Goal: Information Seeking & Learning: Learn about a topic

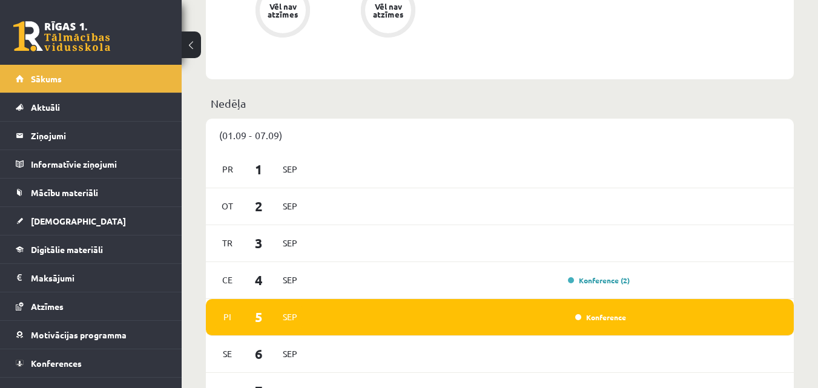
scroll to position [788, 0]
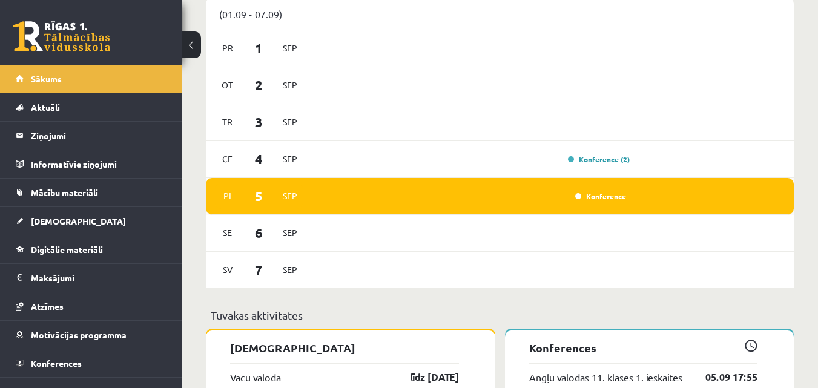
click at [610, 199] on link "Konference" at bounding box center [601, 196] width 51 height 10
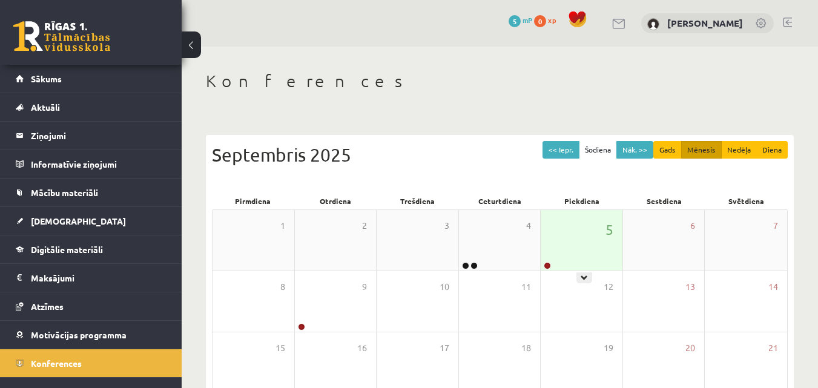
scroll to position [61, 0]
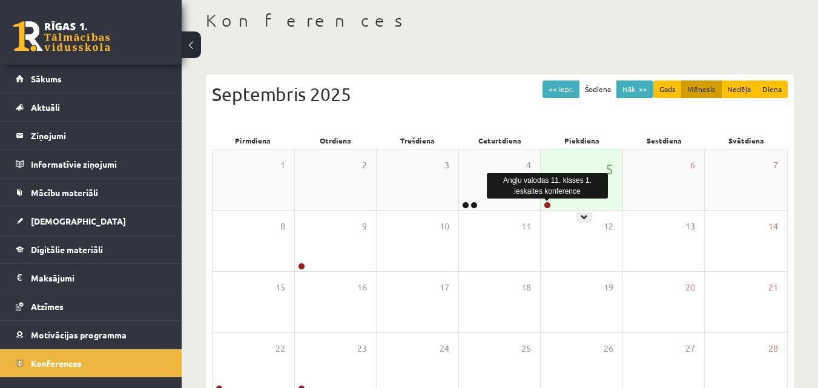
click at [548, 207] on link at bounding box center [547, 205] width 7 height 7
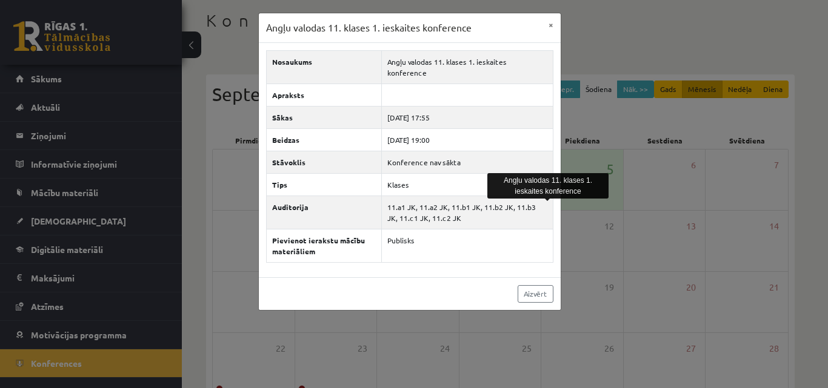
click at [594, 142] on div "Angļu valodas 11. klases 1. ieskaites konference × Nosaukums Angļu valodas 11. …" at bounding box center [414, 194] width 828 height 388
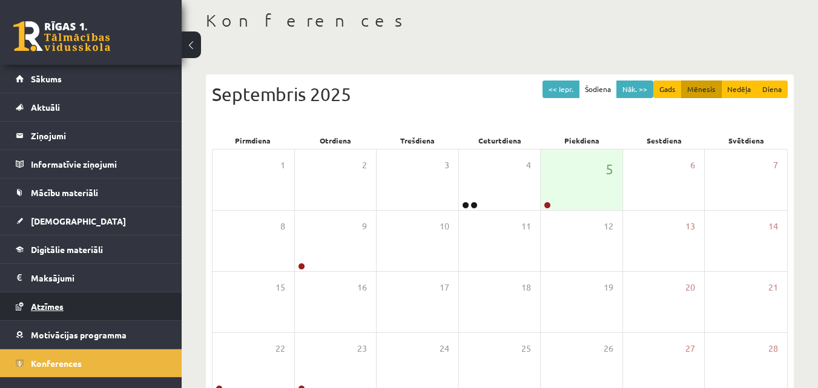
scroll to position [18, 0]
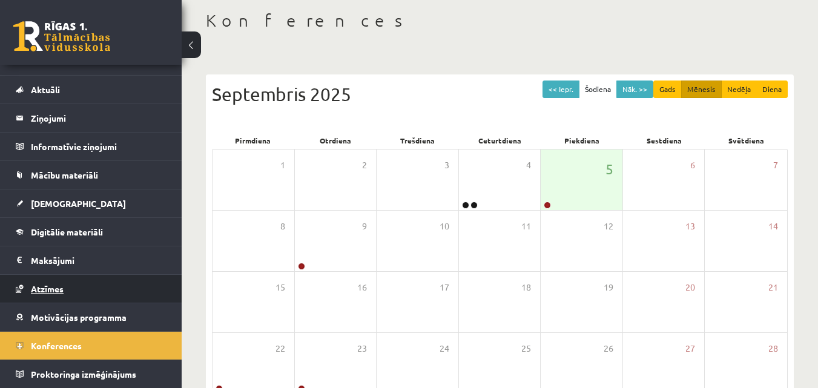
click at [67, 292] on link "Atzīmes" at bounding box center [91, 289] width 151 height 28
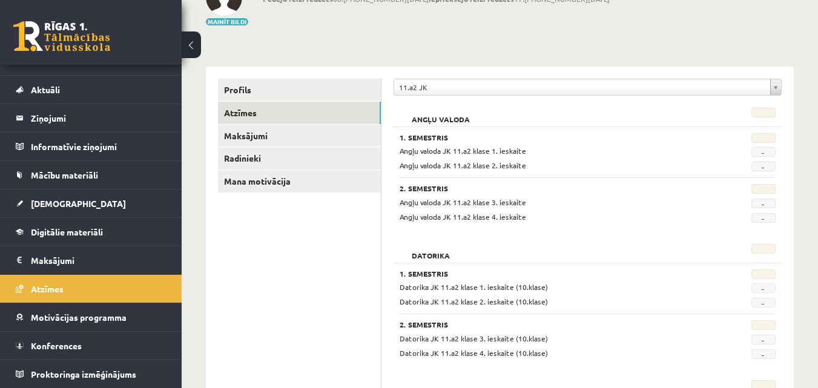
scroll to position [121, 0]
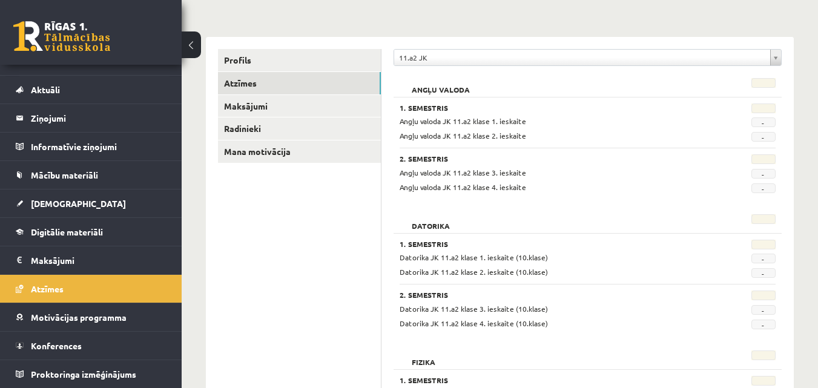
click at [771, 123] on span "-" at bounding box center [764, 123] width 24 height 10
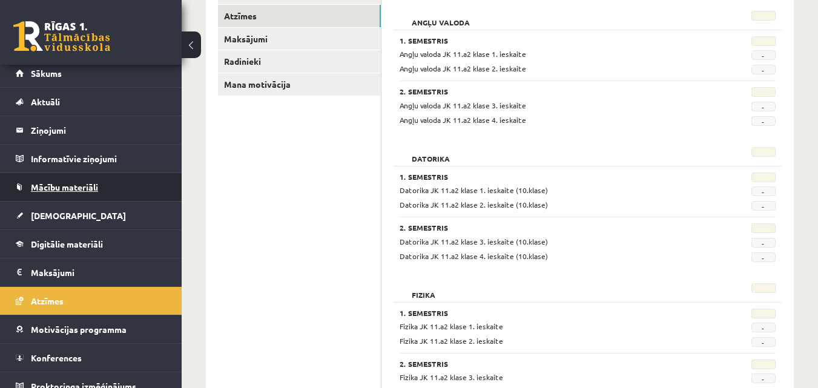
scroll to position [0, 0]
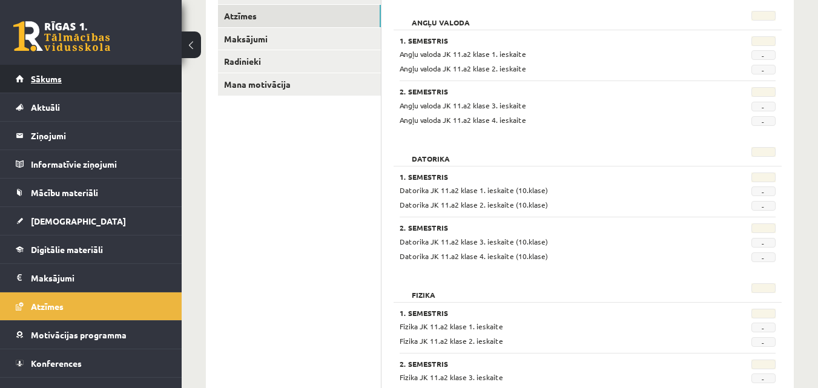
click at [91, 83] on link "Sākums" at bounding box center [91, 79] width 151 height 28
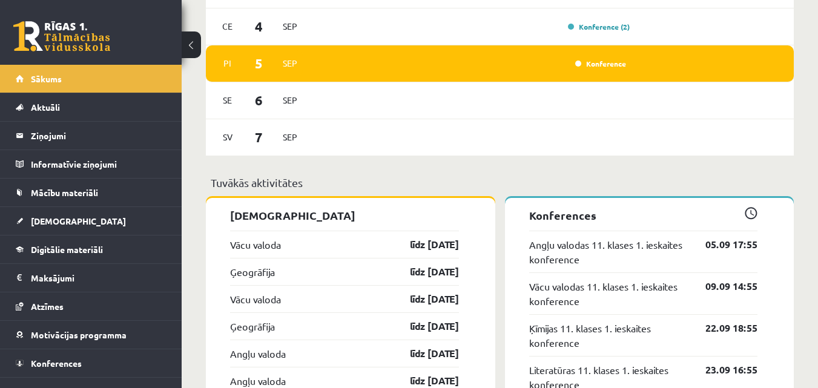
scroll to position [904, 0]
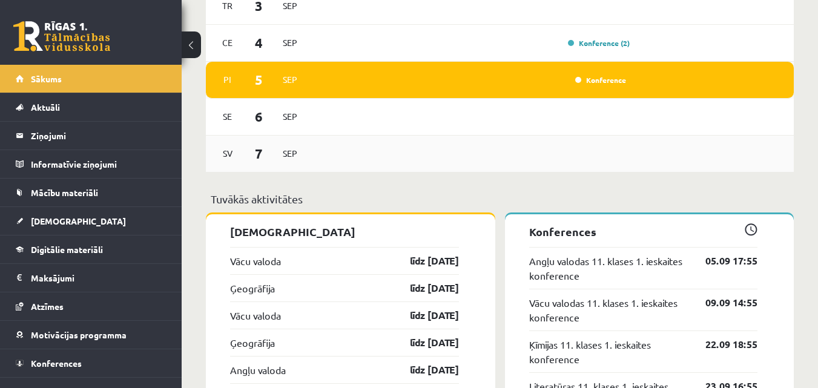
drag, startPoint x: 457, startPoint y: 184, endPoint x: 739, endPoint y: 143, distance: 285.2
click at [739, 143] on div "Sv 7 Sep" at bounding box center [500, 154] width 588 height 37
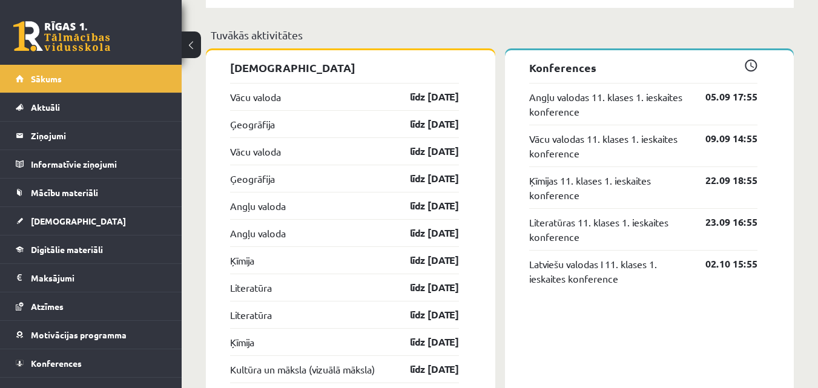
scroll to position [1086, 0]
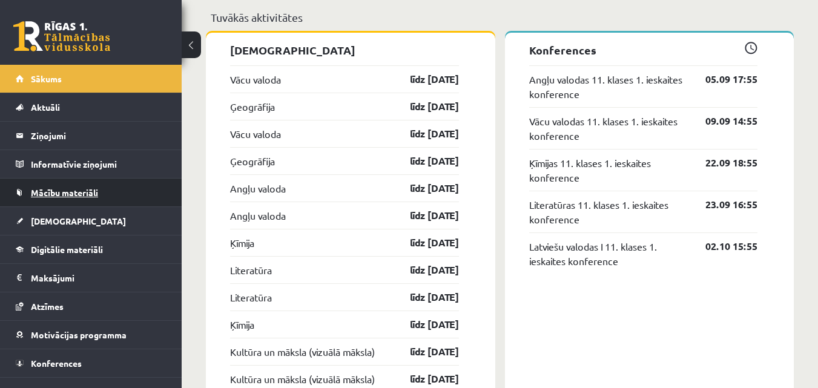
click at [78, 194] on span "Mācību materiāli" at bounding box center [64, 192] width 67 height 11
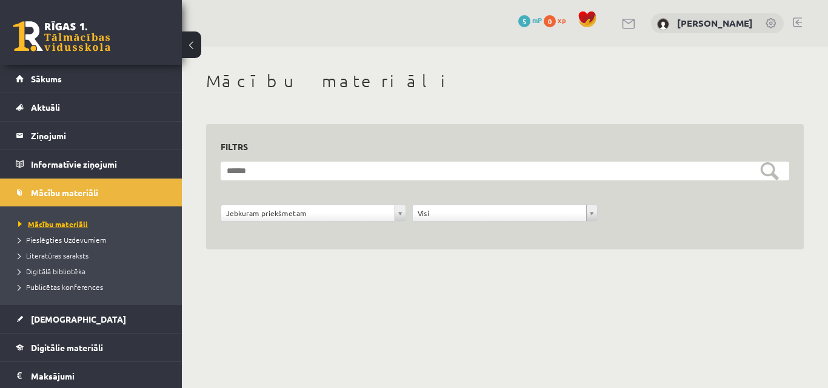
click at [67, 225] on span "Mācību materiāli" at bounding box center [53, 224] width 70 height 10
click at [123, 344] on link "Digitālie materiāli" at bounding box center [91, 348] width 151 height 28
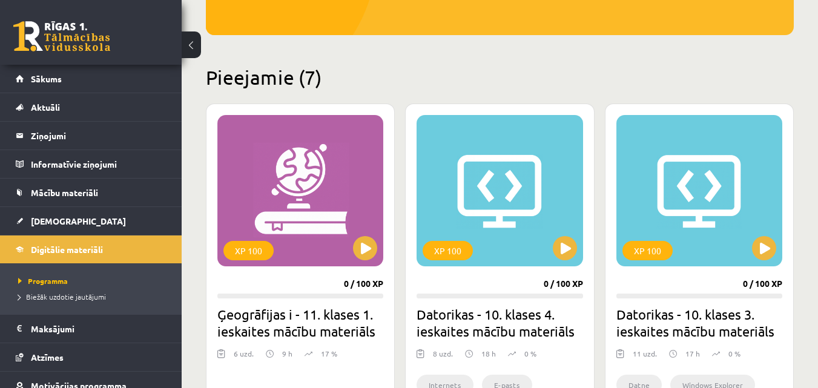
scroll to position [242, 0]
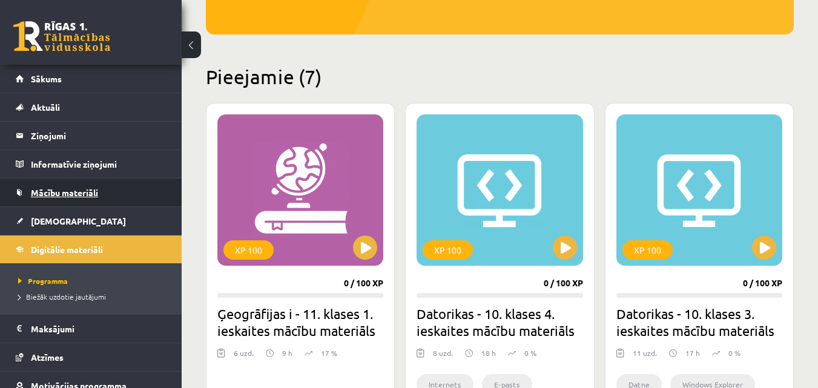
click at [96, 196] on span "Mācību materiāli" at bounding box center [64, 192] width 67 height 11
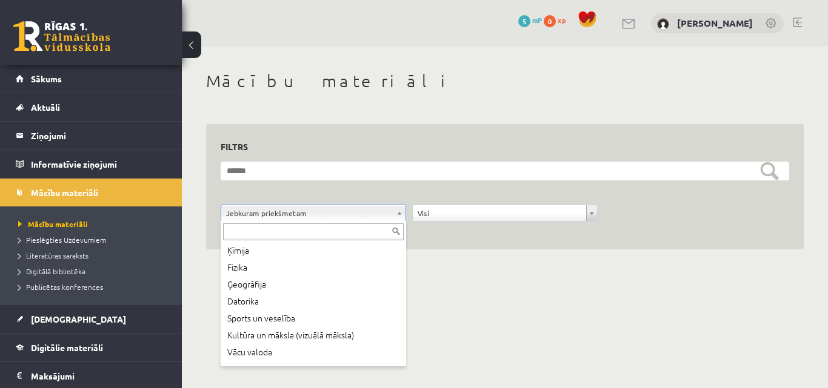
scroll to position [99, 0]
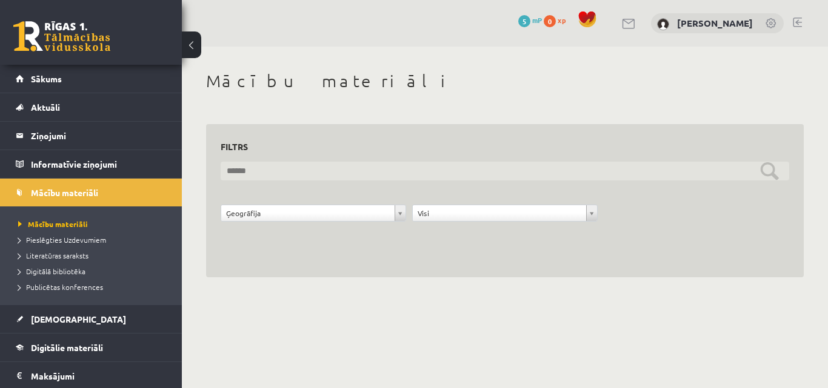
click at [411, 166] on input "text" at bounding box center [505, 171] width 568 height 19
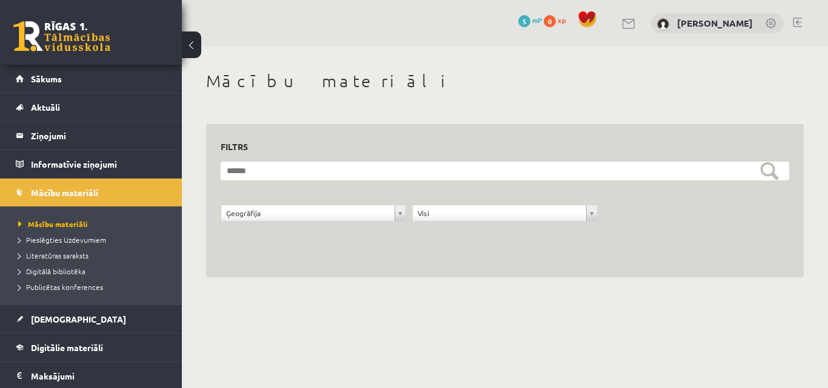
click at [525, 273] on div "**********" at bounding box center [504, 201] width 597 height 154
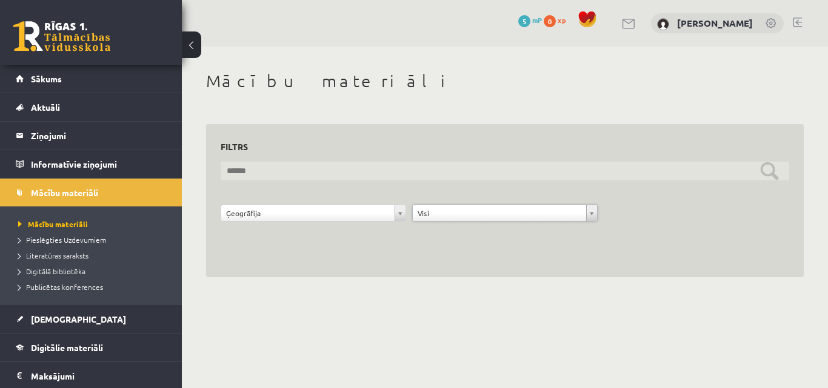
click at [771, 170] on input "text" at bounding box center [505, 171] width 568 height 19
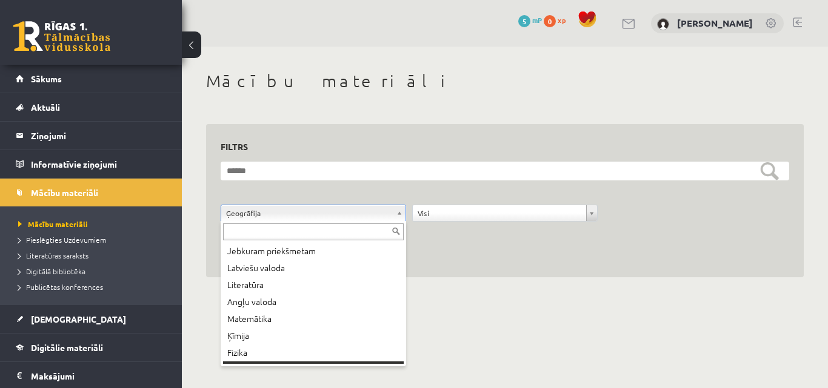
scroll to position [15, 0]
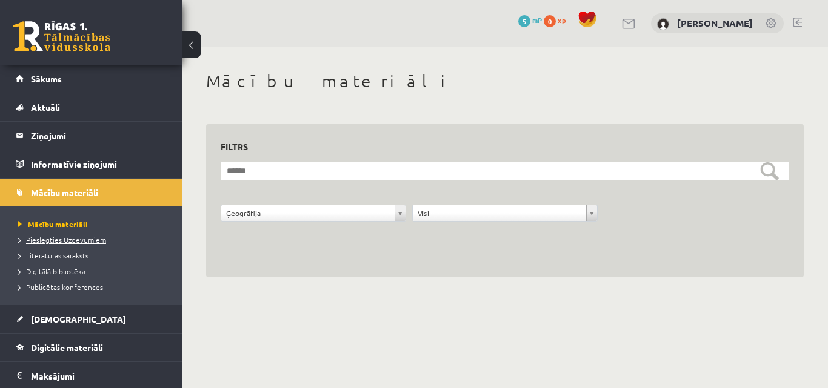
click at [85, 244] on link "Pieslēgties Uzdevumiem" at bounding box center [93, 239] width 151 height 11
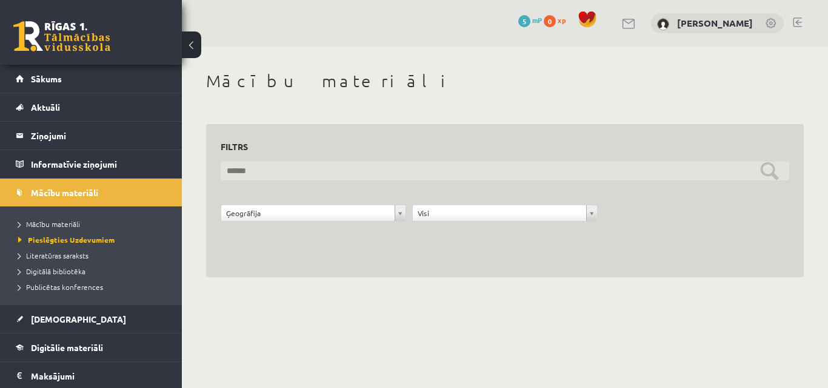
click at [308, 175] on input "text" at bounding box center [505, 171] width 568 height 19
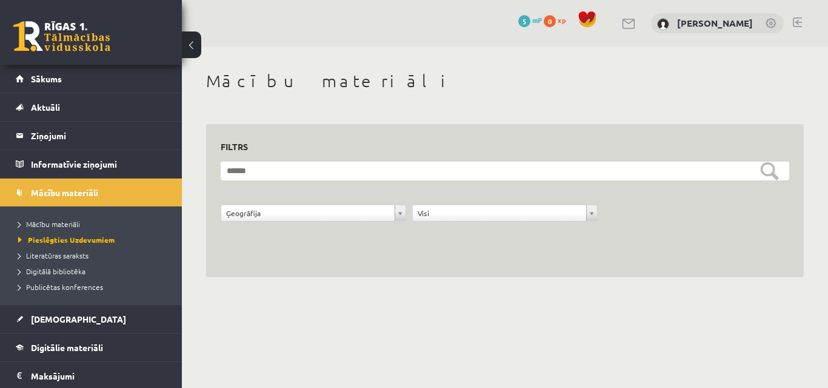
click at [323, 262] on div "**********" at bounding box center [504, 201] width 597 height 154
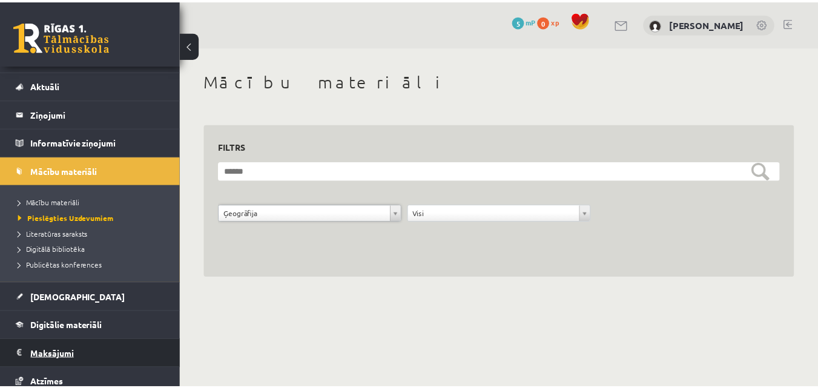
scroll to position [61, 0]
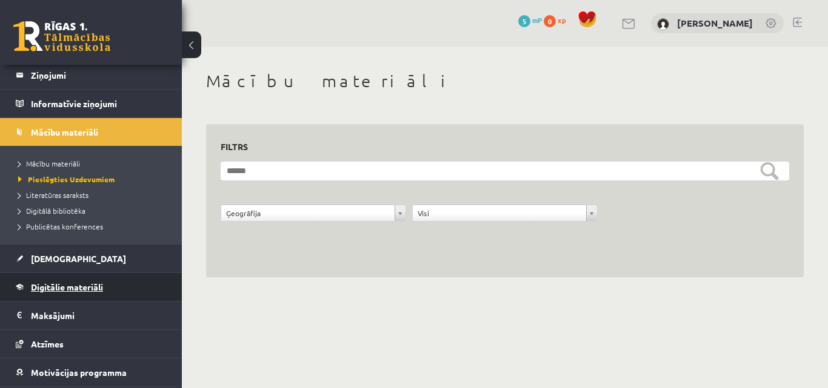
click at [91, 290] on span "Digitālie materiāli" at bounding box center [67, 287] width 72 height 11
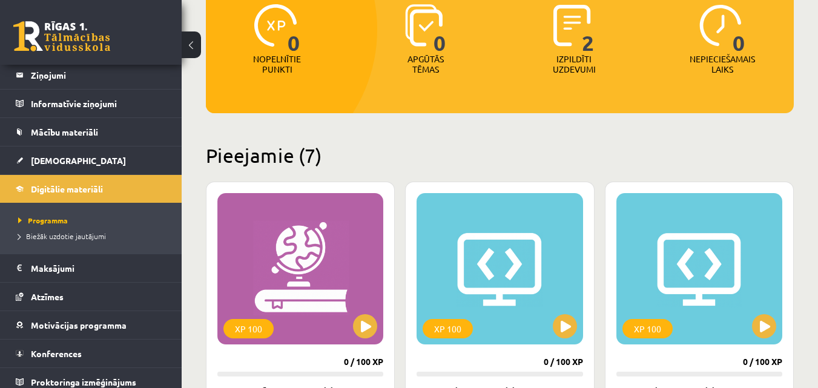
scroll to position [182, 0]
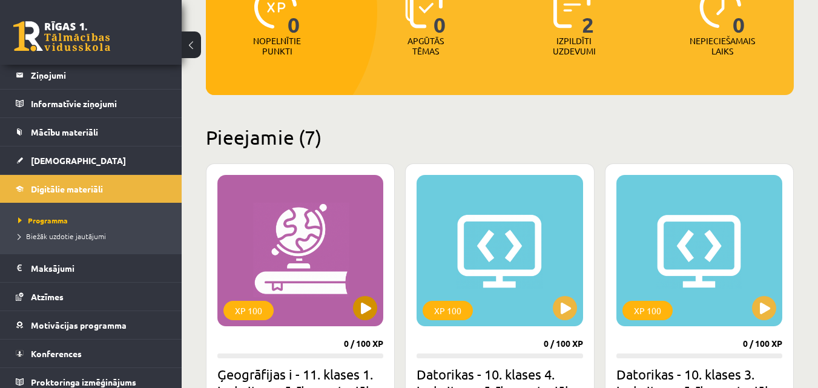
click at [316, 246] on div "XP 100" at bounding box center [300, 250] width 166 height 151
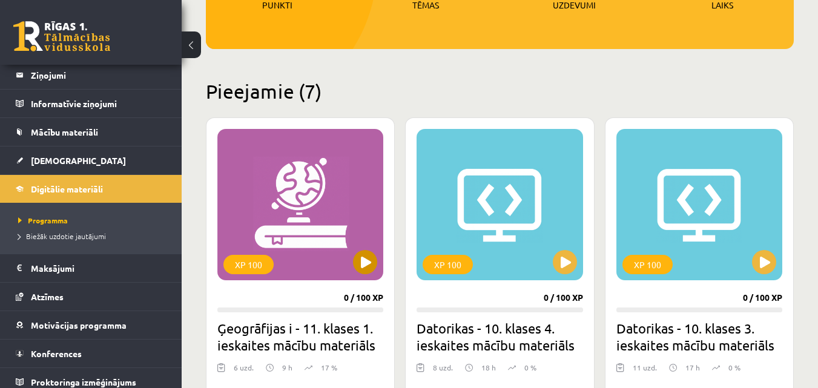
scroll to position [303, 0]
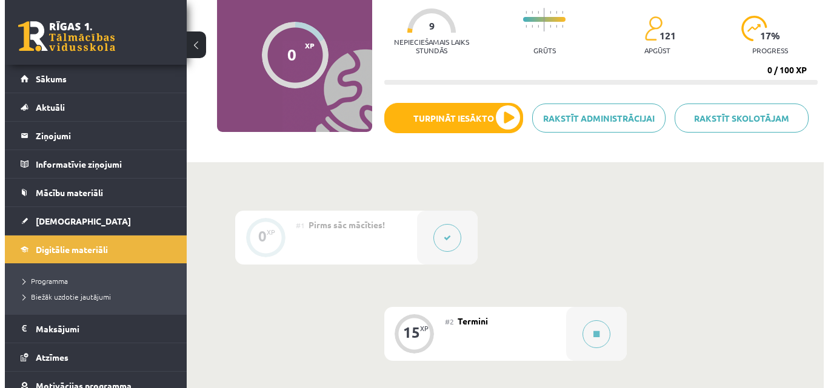
scroll to position [121, 0]
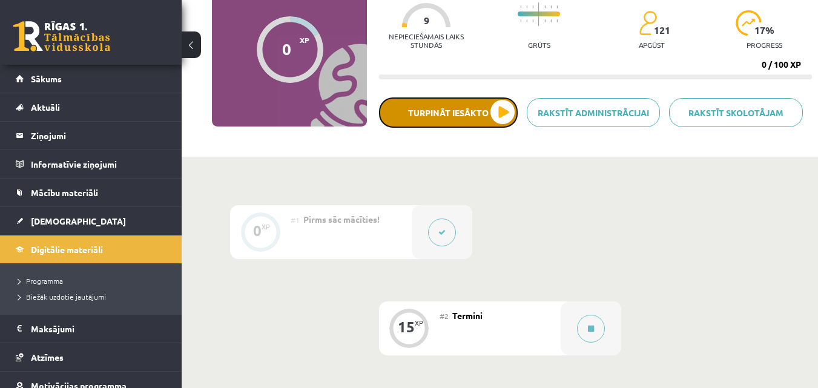
click at [497, 117] on button "Turpināt iesākto" at bounding box center [448, 113] width 139 height 30
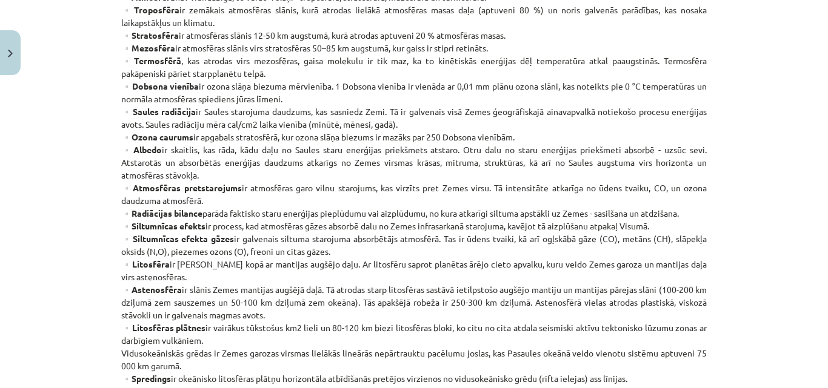
scroll to position [303, 0]
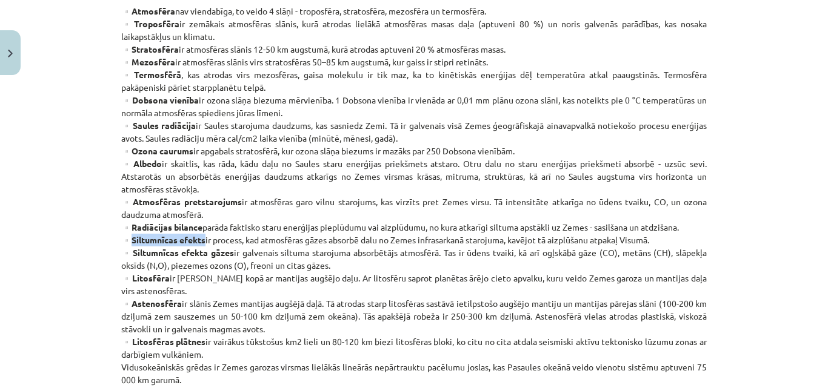
drag, startPoint x: 121, startPoint y: 236, endPoint x: 194, endPoint y: 237, distance: 73.3
click at [194, 237] on strong "▫️Siltumnīcas efekts" at bounding box center [163, 239] width 84 height 11
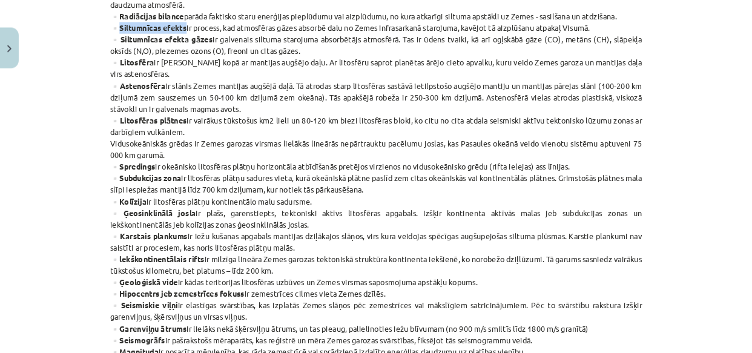
scroll to position [485, 0]
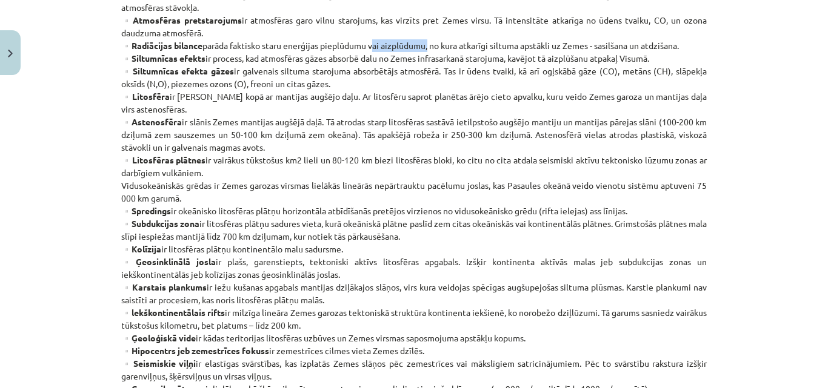
drag, startPoint x: 364, startPoint y: 42, endPoint x: 419, endPoint y: 43, distance: 55.1
click at [419, 43] on p "▫️Atmosfēra nav viendabīga, to veido 4 slāņi - troposfēra, stratosfēra, mezosfē…" at bounding box center [413, 147] width 585 height 649
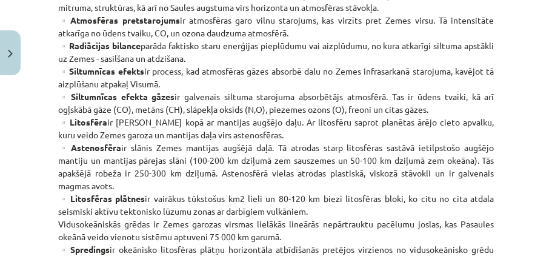
click at [506, 67] on div "Mācību tēma: Ģeogrāfijas i - 11. klases 1. ieskaites mācību materiāls #2 Termin…" at bounding box center [276, 129] width 552 height 259
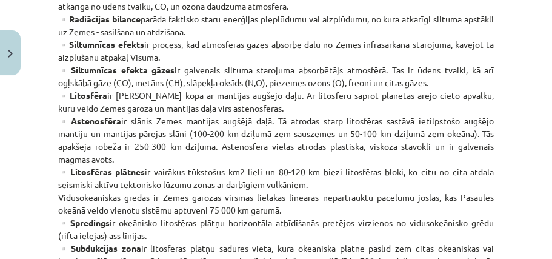
scroll to position [525, 0]
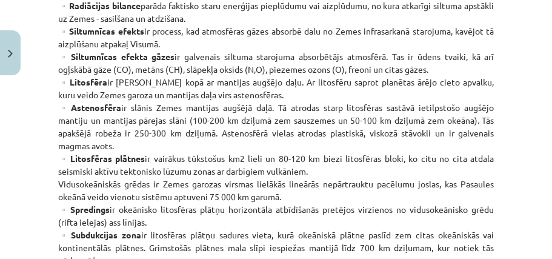
drag, startPoint x: 58, startPoint y: 29, endPoint x: 219, endPoint y: 27, distance: 161.8
click at [219, 27] on div "15 XP Saņemsi Viegls 121 pilda Apraksts Uzdevums Palīdzība Termini Mācību mater…" at bounding box center [276, 126] width 450 height 1141
drag, startPoint x: 64, startPoint y: 39, endPoint x: 136, endPoint y: 42, distance: 71.6
click at [136, 36] on strong "▫️Siltumnīcas efekts" at bounding box center [101, 30] width 86 height 11
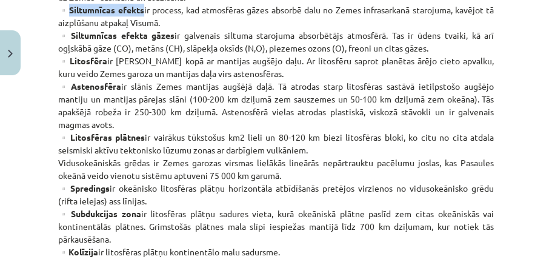
scroll to position [565, 0]
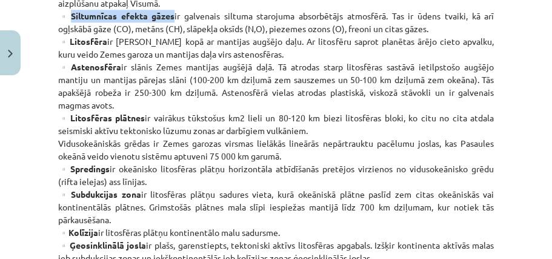
drag, startPoint x: 65, startPoint y: 25, endPoint x: 166, endPoint y: 21, distance: 101.3
click at [166, 21] on p "▫️Atmosfēra nav viendabīga, to veido 4 slāņi - troposfēra, stratosfēra, mezosfē…" at bounding box center [276, 124] width 436 height 763
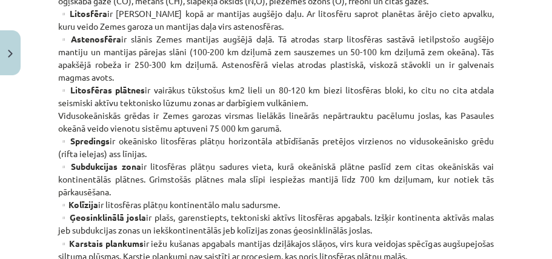
scroll to position [606, 0]
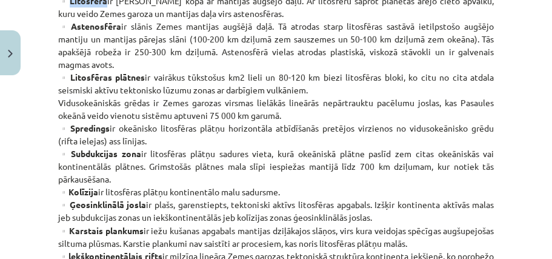
drag, startPoint x: 65, startPoint y: 12, endPoint x: 98, endPoint y: 12, distance: 33.3
click at [98, 6] on strong "▫️Litosfēra" at bounding box center [82, 0] width 49 height 11
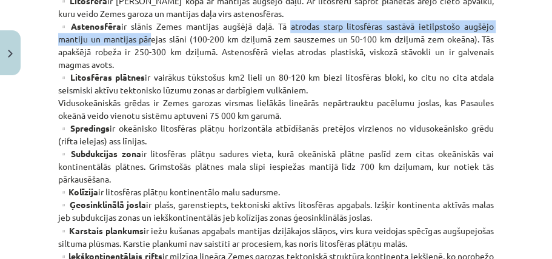
drag, startPoint x: 286, startPoint y: 38, endPoint x: 141, endPoint y: 46, distance: 145.6
click at [150, 56] on p "▫️Atmosfēra nav viendabīga, to veido 4 slāņi - troposfēra, stratosfēra, mezosfē…" at bounding box center [276, 83] width 436 height 763
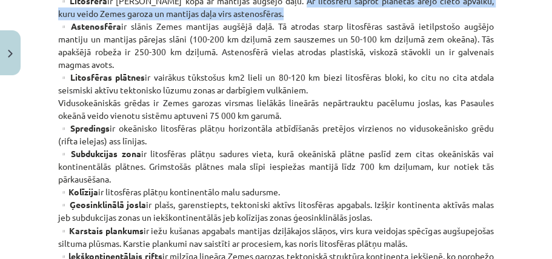
drag, startPoint x: 286, startPoint y: 12, endPoint x: 354, endPoint y: 22, distance: 68.6
click at [354, 22] on p "▫️Atmosfēra nav viendabīga, to veido 4 slāņi - troposfēra, stratosfēra, mezosfē…" at bounding box center [276, 83] width 436 height 763
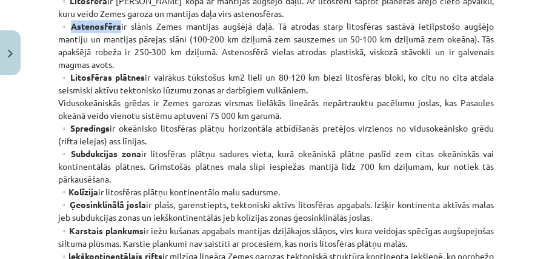
drag, startPoint x: 65, startPoint y: 39, endPoint x: 113, endPoint y: 42, distance: 47.4
click at [113, 32] on strong "▫️Astenosfēra" at bounding box center [89, 26] width 63 height 11
